Goal: Register for event/course

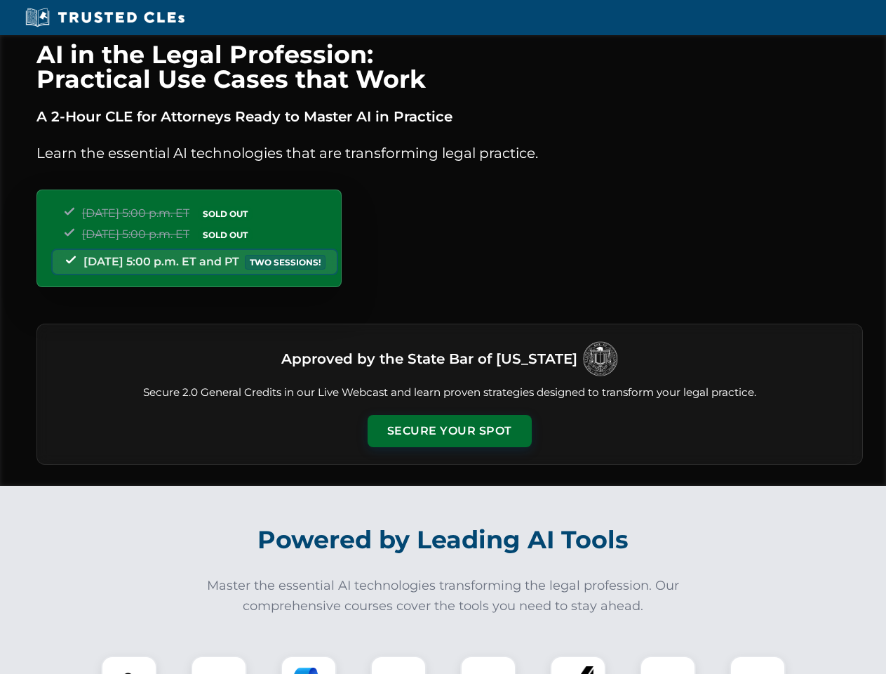
click at [449, 431] on button "Secure Your Spot" at bounding box center [450, 431] width 164 height 32
click at [129, 664] on img at bounding box center [129, 683] width 41 height 41
click at [219, 664] on div at bounding box center [219, 683] width 56 height 56
